Goal: Task Accomplishment & Management: Manage account settings

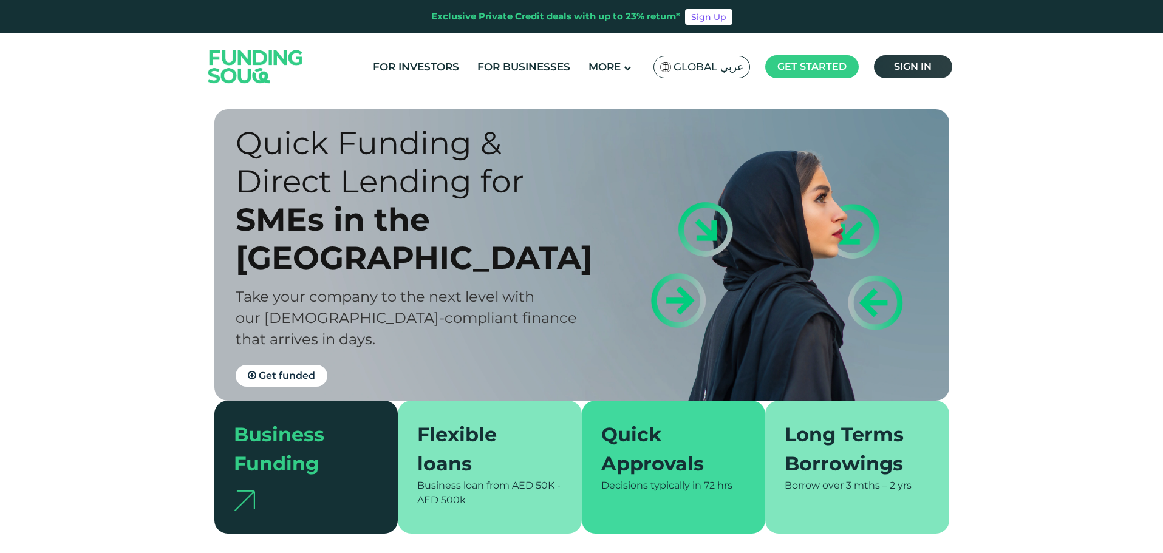
click at [931, 70] on span "Sign in" at bounding box center [913, 67] width 38 height 12
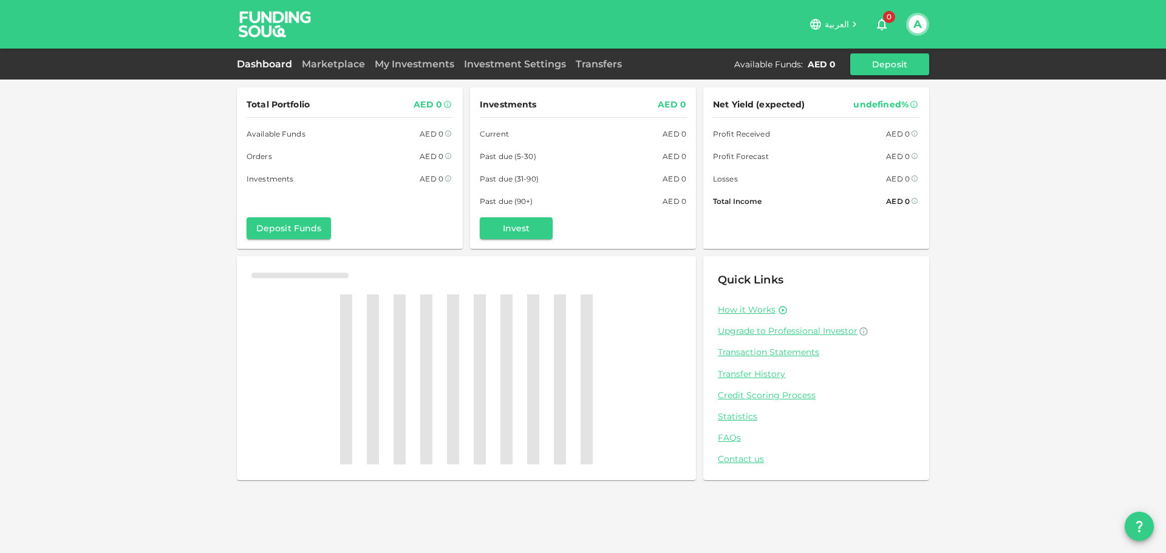
click at [336, 70] on div "Marketplace" at bounding box center [333, 64] width 73 height 15
click at [342, 63] on link "Marketplace" at bounding box center [333, 64] width 73 height 12
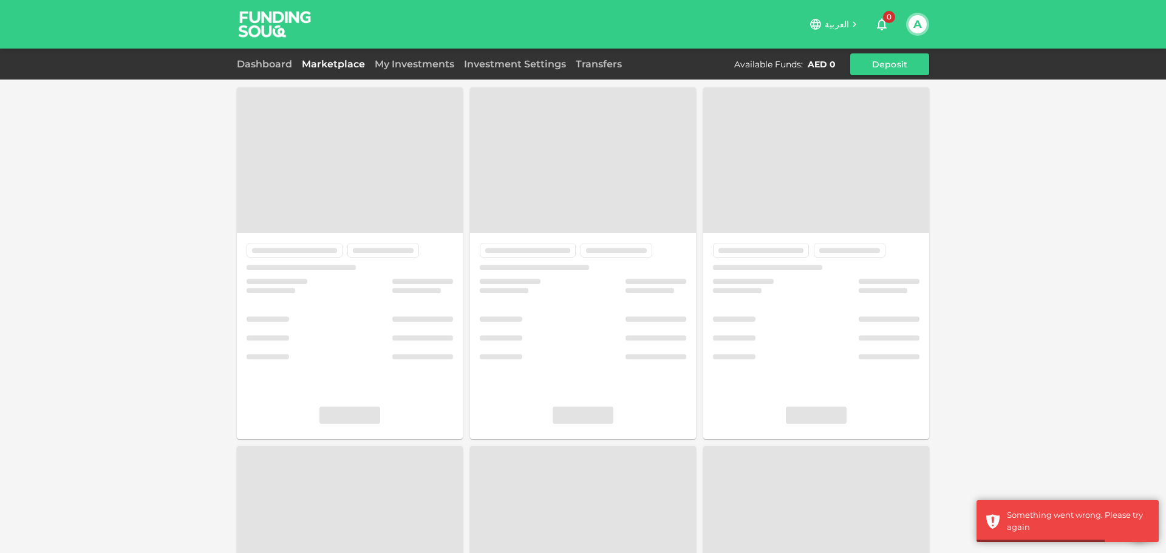
click at [842, 69] on div "Available Funds : AED 0 Deposit" at bounding box center [831, 64] width 195 height 22
click at [861, 69] on button "Deposit" at bounding box center [889, 64] width 79 height 22
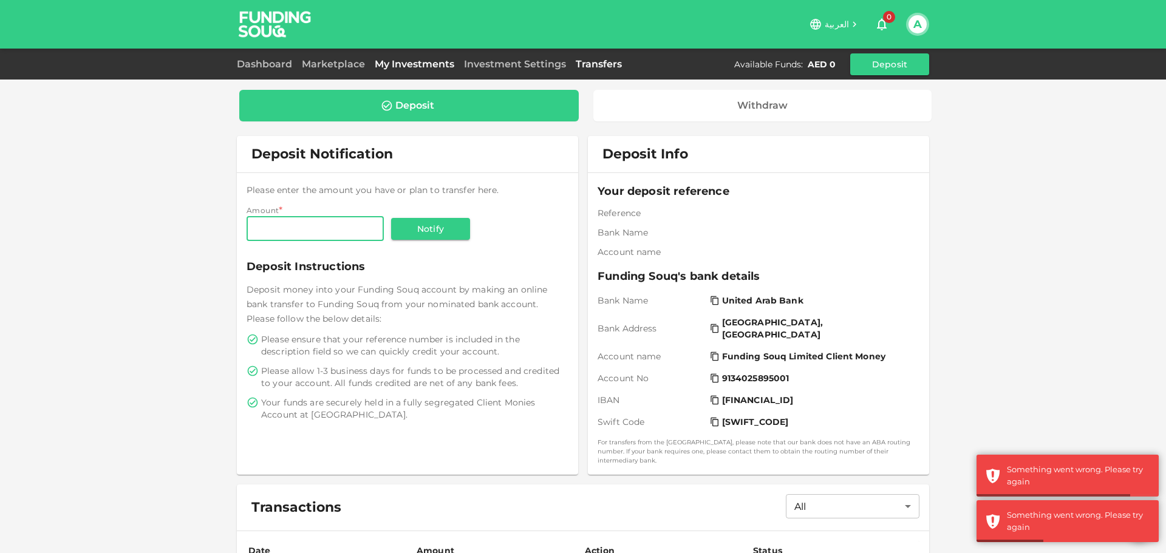
click at [424, 62] on link "My Investments" at bounding box center [414, 64] width 89 height 12
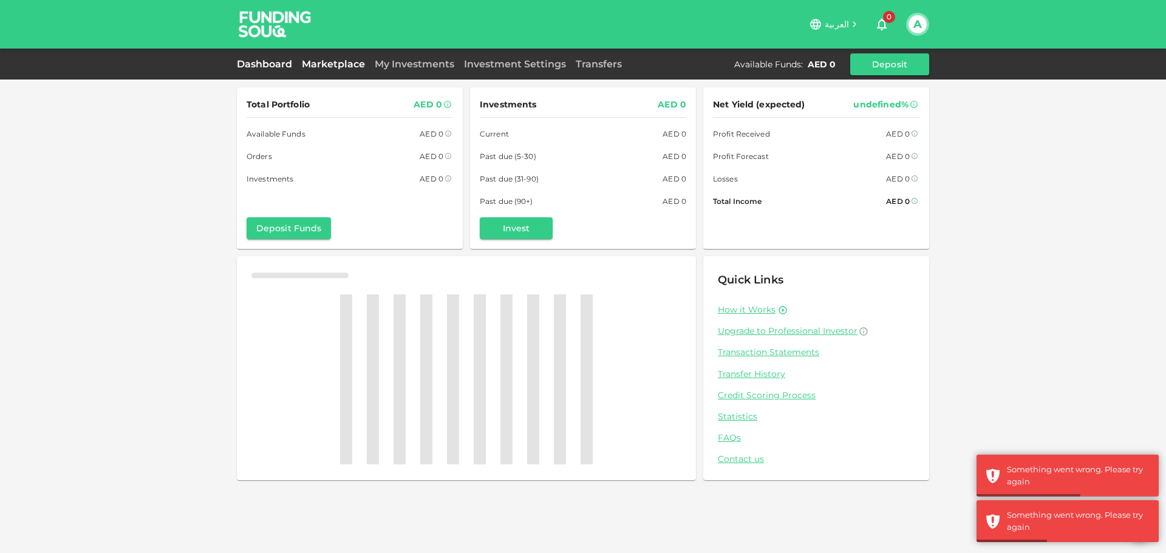
click at [349, 65] on link "Marketplace" at bounding box center [333, 64] width 73 height 12
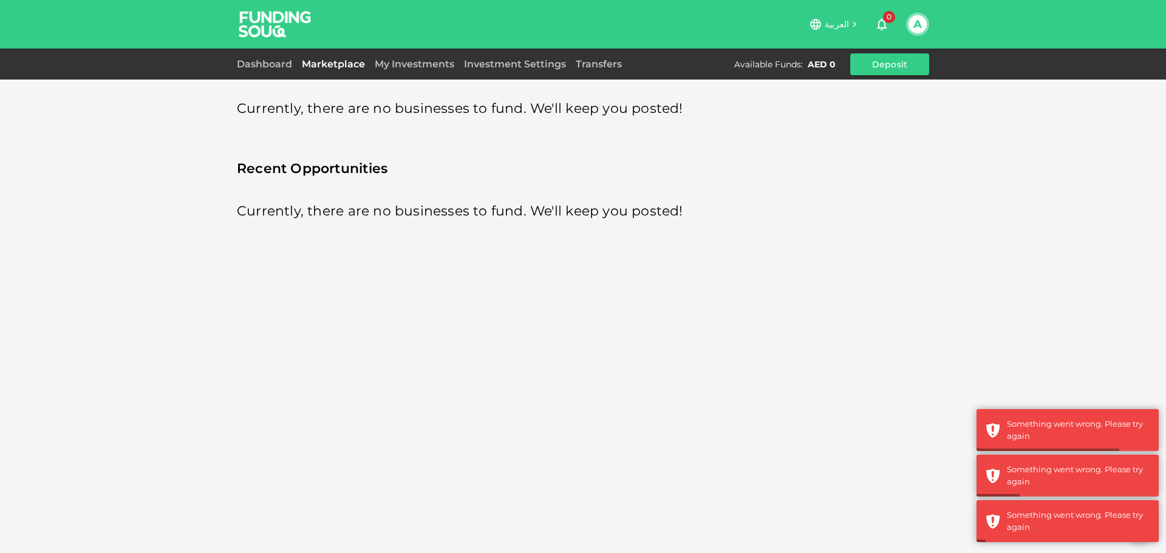
click at [928, 27] on div "A" at bounding box center [917, 24] width 23 height 23
click at [920, 25] on button "A" at bounding box center [917, 24] width 18 height 18
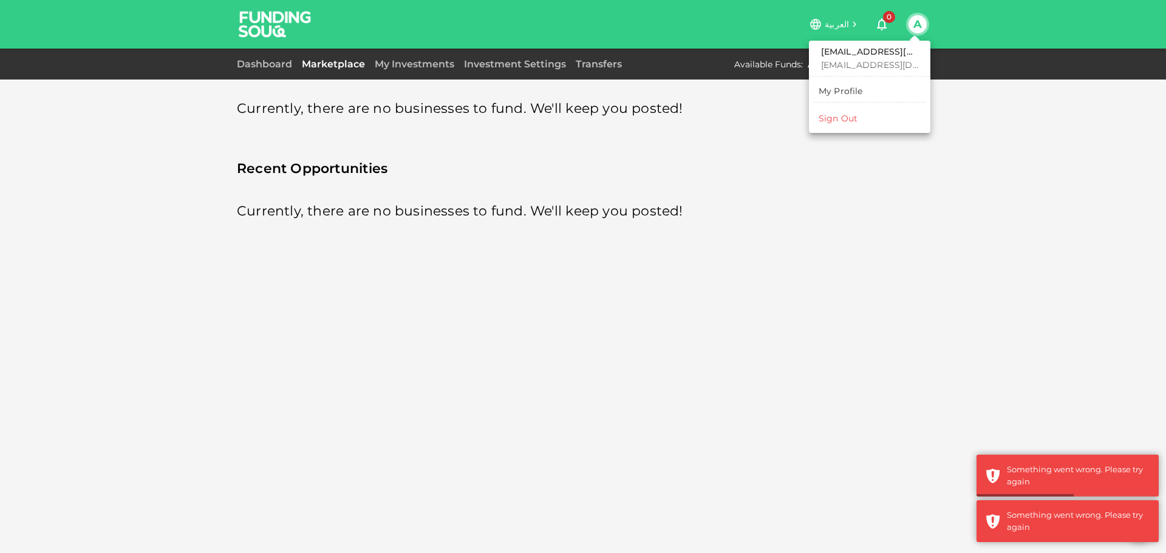
click at [853, 93] on div "My Profile" at bounding box center [840, 91] width 44 height 12
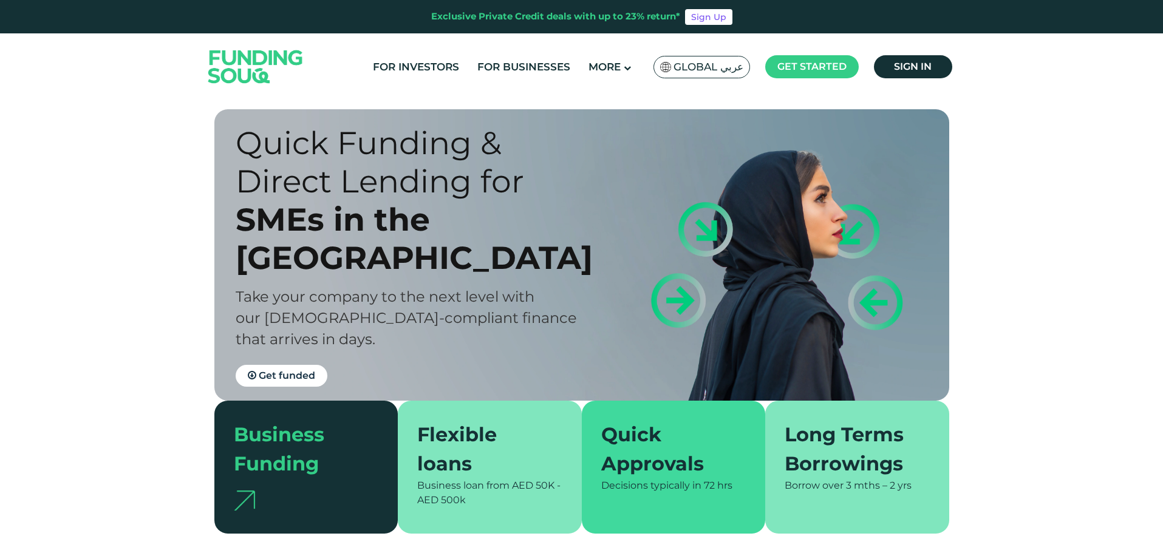
click at [914, 58] on link "Sign in" at bounding box center [913, 66] width 78 height 23
click at [920, 66] on span "Sign in" at bounding box center [913, 67] width 38 height 12
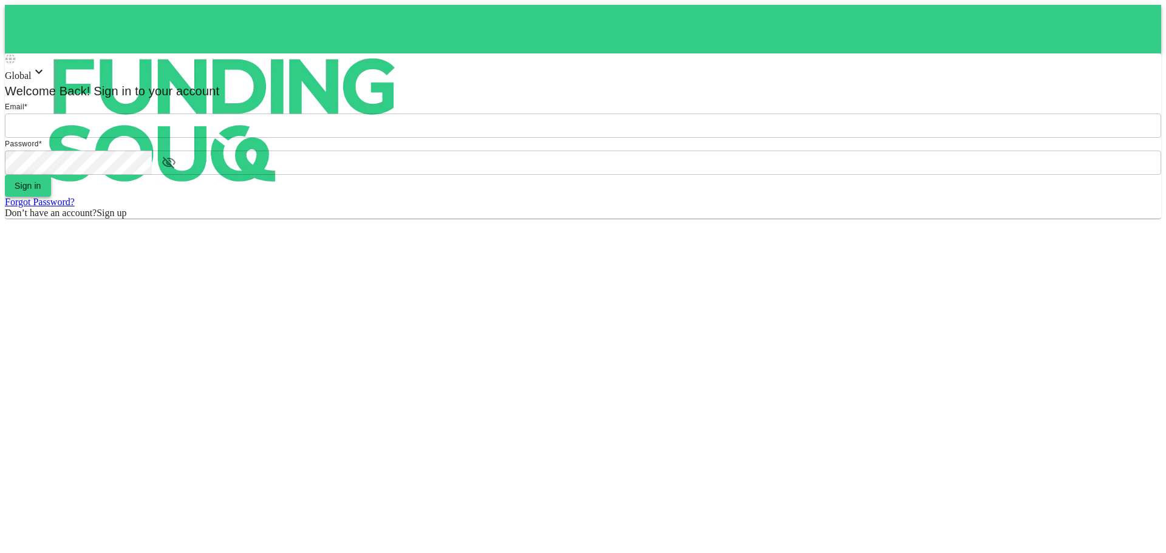
type input "[EMAIL_ADDRESS][DOMAIN_NAME]"
click at [51, 197] on button "Sign in" at bounding box center [28, 186] width 46 height 22
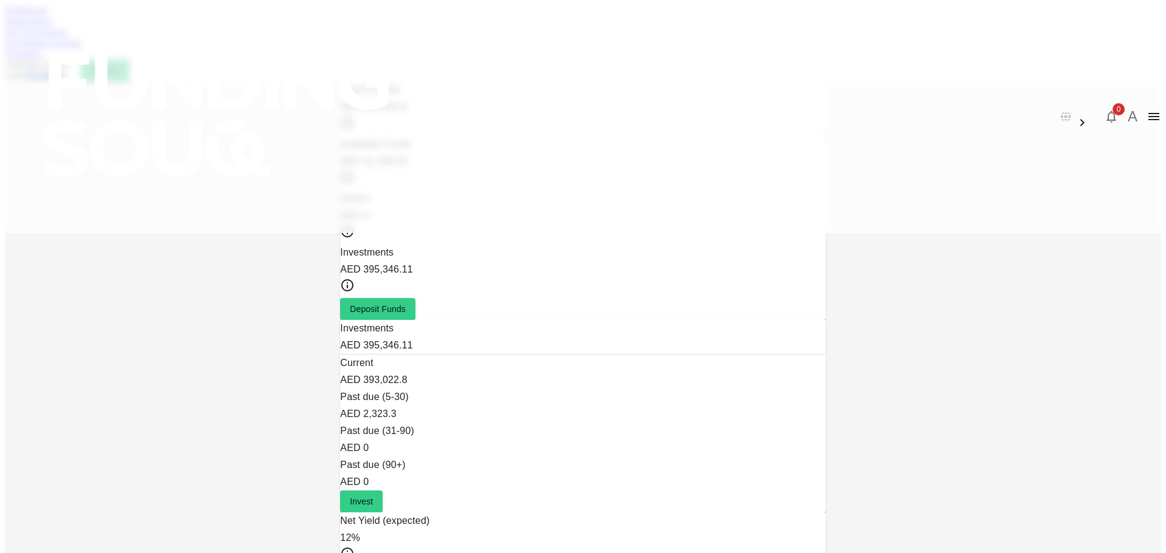
drag, startPoint x: 790, startPoint y: 66, endPoint x: 829, endPoint y: 67, distance: 38.9
click at [71, 70] on div "AED 31,208.69" at bounding box center [38, 75] width 66 height 11
click at [53, 26] on link "Marketplace" at bounding box center [29, 21] width 49 height 10
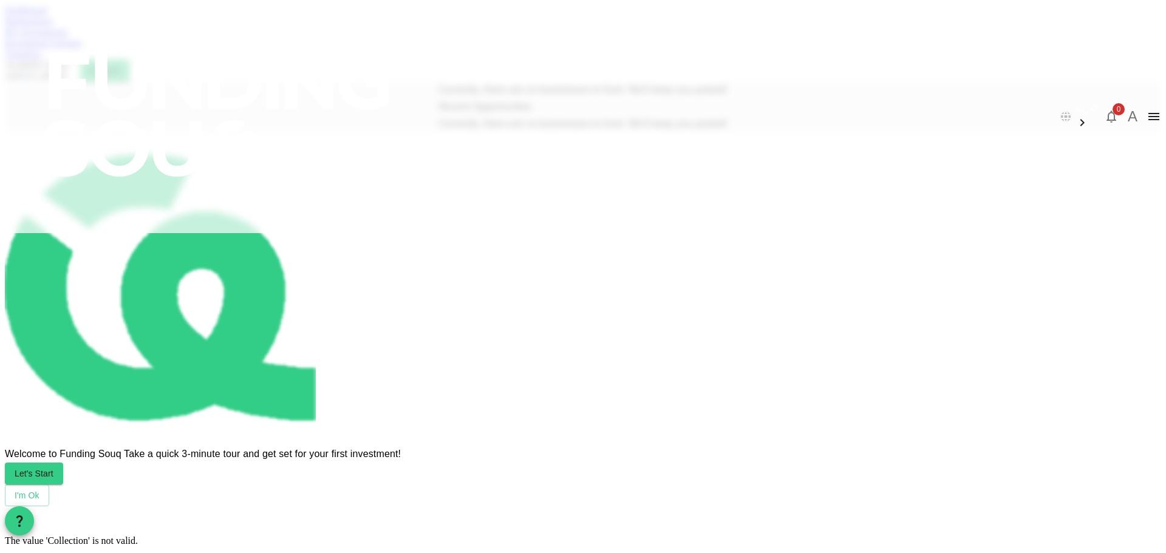
click at [68, 37] on link "My Investments" at bounding box center [36, 32] width 63 height 10
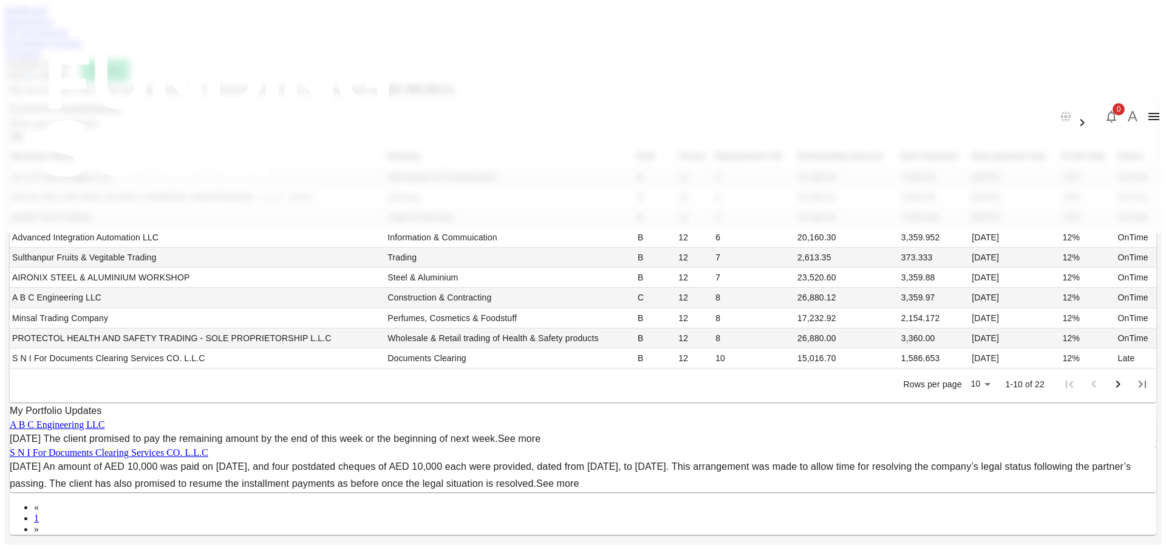
scroll to position [364, 0]
click at [484, 49] on div "Investment Settings" at bounding box center [583, 43] width 1156 height 11
click at [481, 72] on div "Dashboard Marketplace My Investments Investment Settings Transfers Available Fu…" at bounding box center [583, 43] width 1156 height 76
click at [82, 48] on link "Investment Settings" at bounding box center [43, 43] width 77 height 10
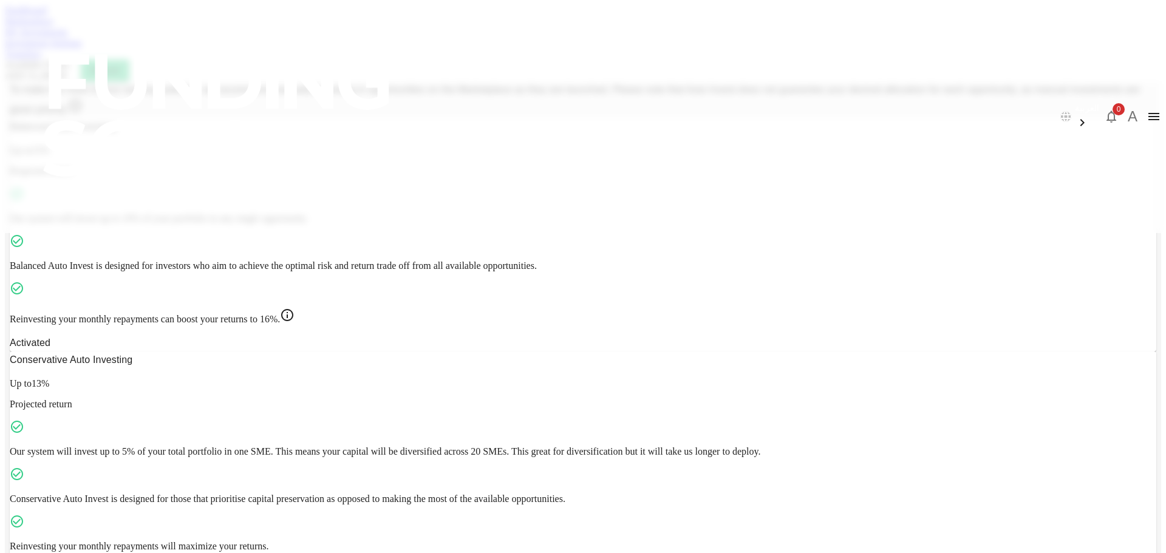
click at [444, 38] on div "My Investments" at bounding box center [583, 32] width 1156 height 11
click at [68, 37] on link "My Investments" at bounding box center [36, 32] width 63 height 10
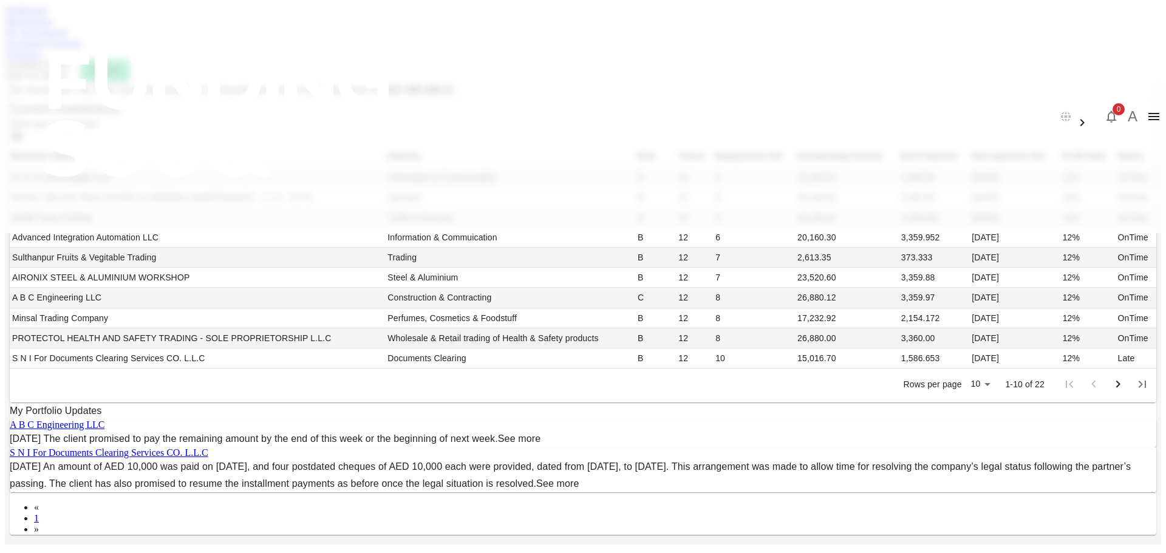
click at [99, 129] on span "Show past investments" at bounding box center [54, 123] width 89 height 10
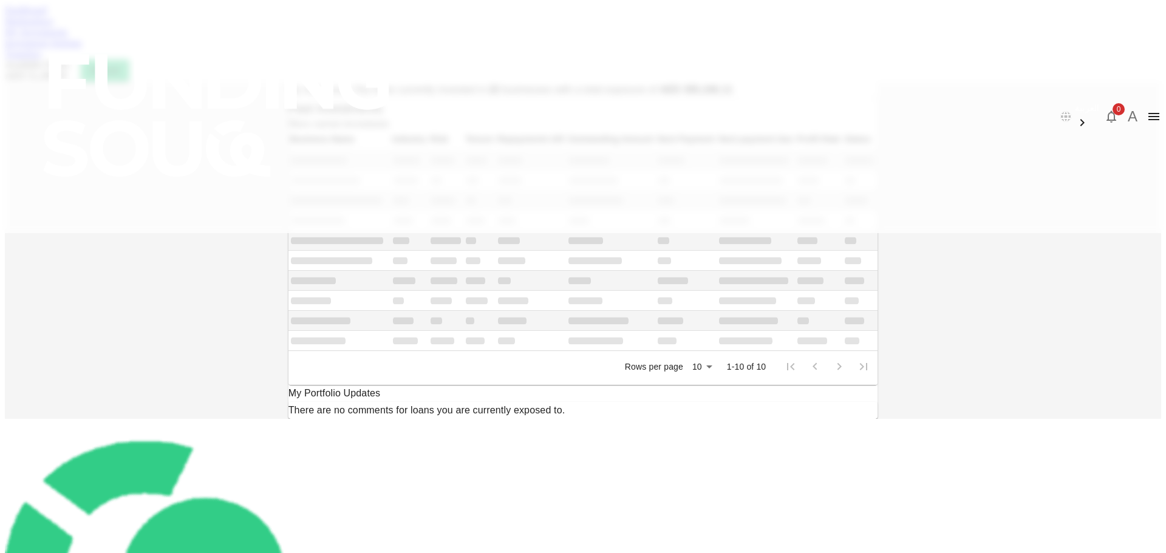
click at [47, 15] on link "Dashboard" at bounding box center [26, 10] width 42 height 10
